Goal: Task Accomplishment & Management: Manage account settings

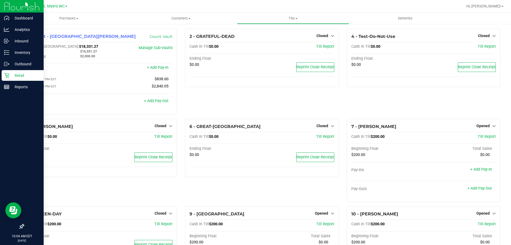
click at [27, 75] on p "Retail" at bounding box center [25, 75] width 32 height 6
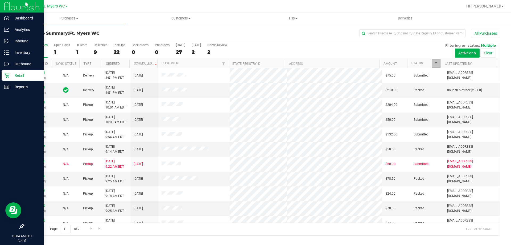
click at [434, 63] on span "Filter" at bounding box center [436, 63] width 4 height 4
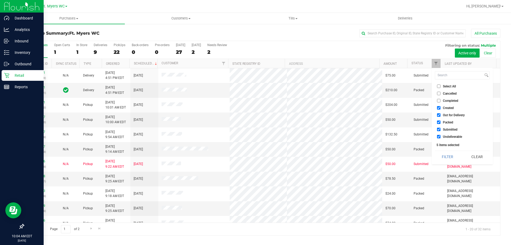
click at [440, 123] on input "Packed" at bounding box center [438, 121] width 3 height 3
checkbox input "false"
click at [446, 155] on button "Filter" at bounding box center [448, 157] width 26 height 12
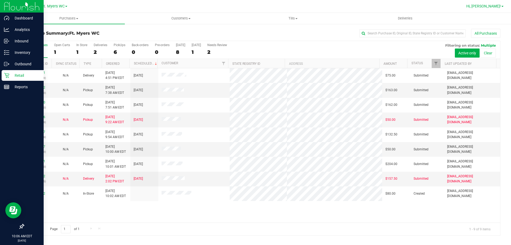
click at [504, 7] on link "Hi, [PERSON_NAME]!" at bounding box center [485, 6] width 42 height 6
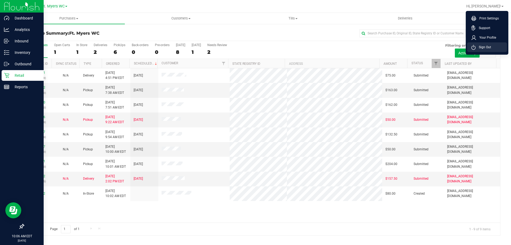
click at [497, 45] on li "Sign Out" at bounding box center [487, 47] width 40 height 10
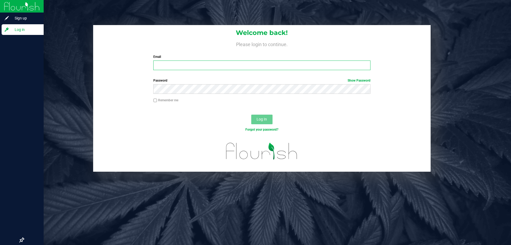
click at [216, 67] on input "Email" at bounding box center [261, 65] width 217 height 10
type input "[EMAIL_ADDRESS][DOMAIN_NAME]"
click at [260, 117] on span "Log In" at bounding box center [262, 119] width 10 height 4
click at [268, 123] on button "Log In" at bounding box center [261, 119] width 21 height 10
